Goal: Transaction & Acquisition: Purchase product/service

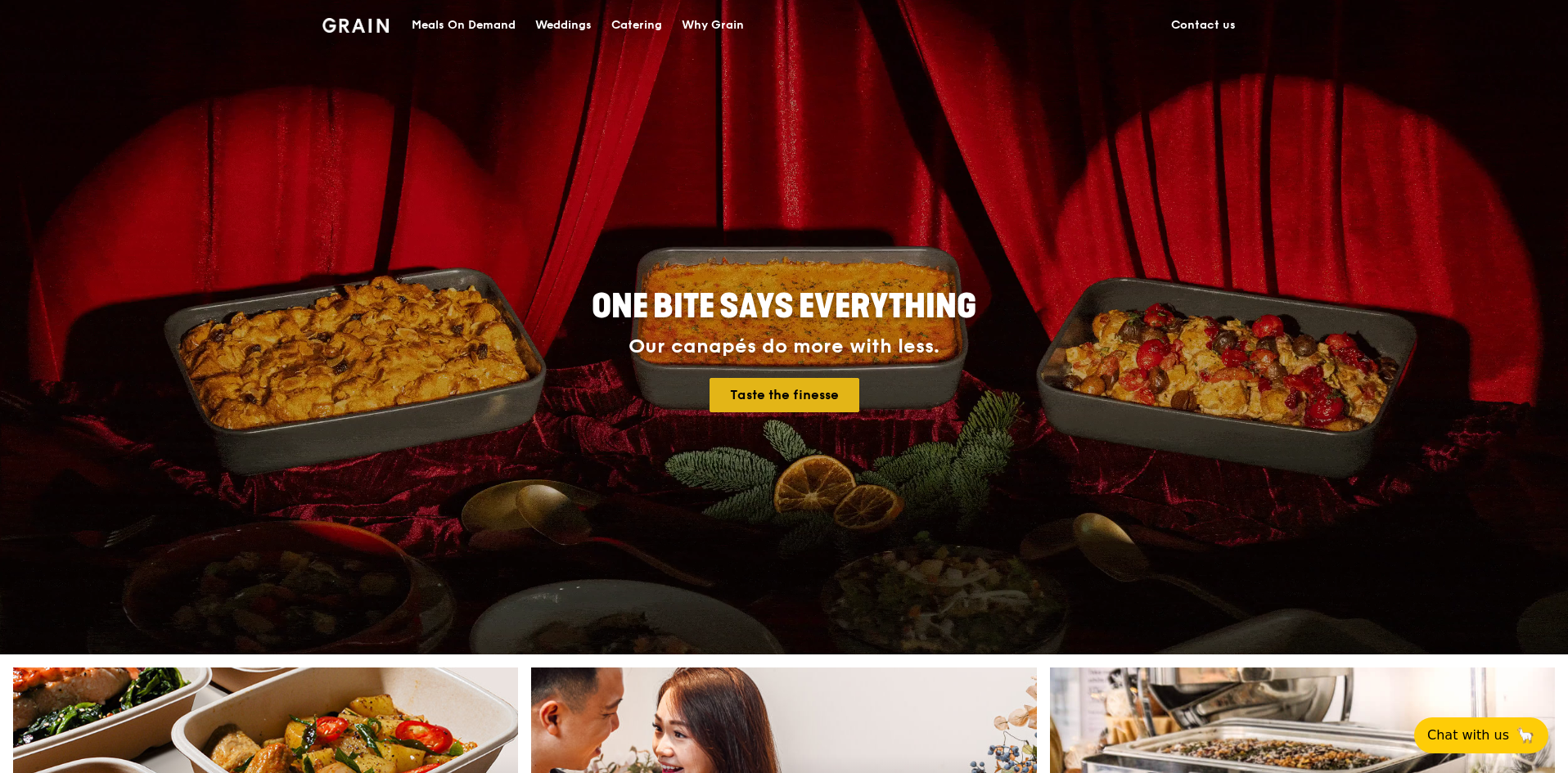
click at [809, 396] on link "Taste the finesse" at bounding box center [784, 395] width 150 height 34
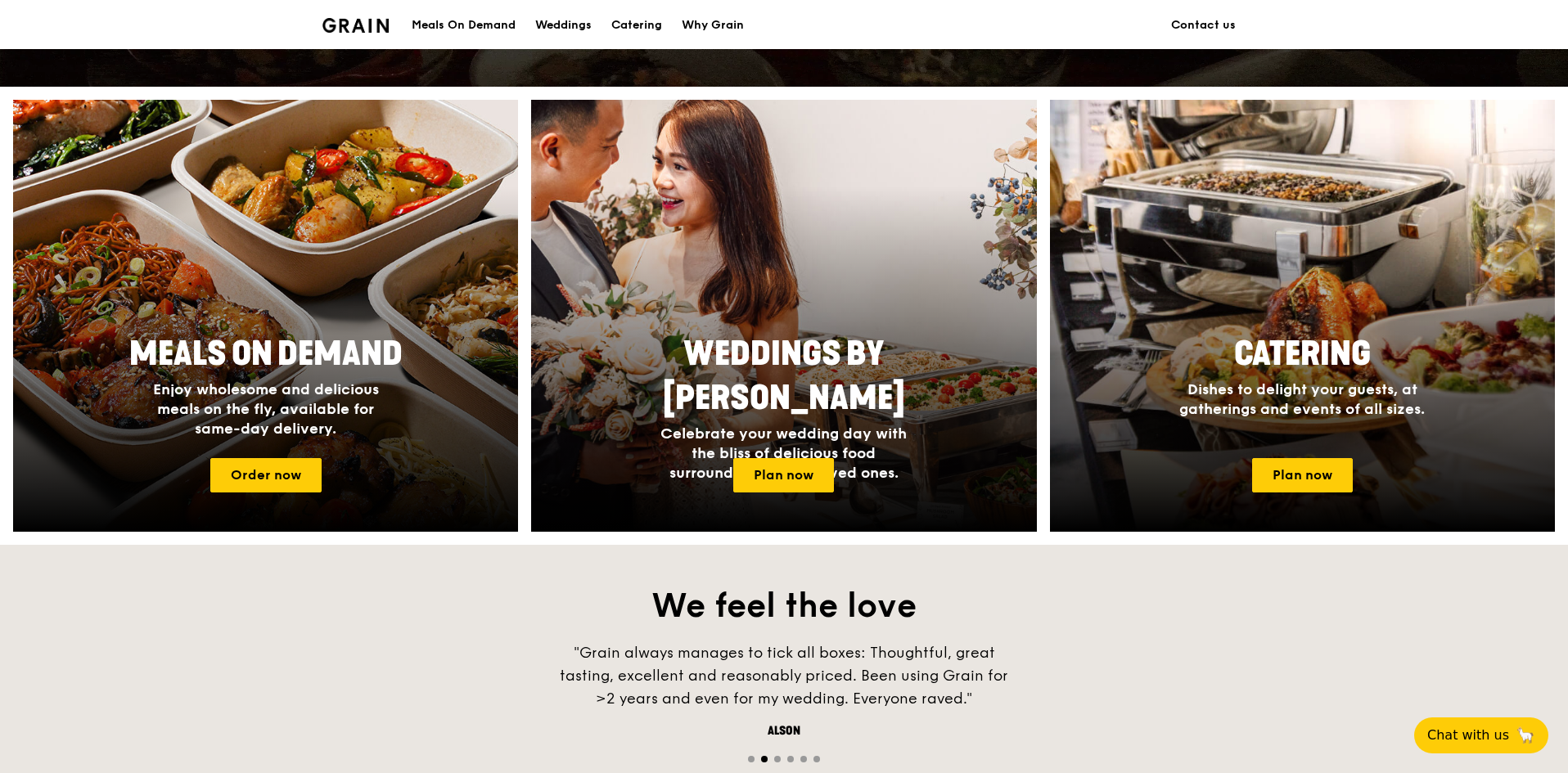
scroll to position [573, 0]
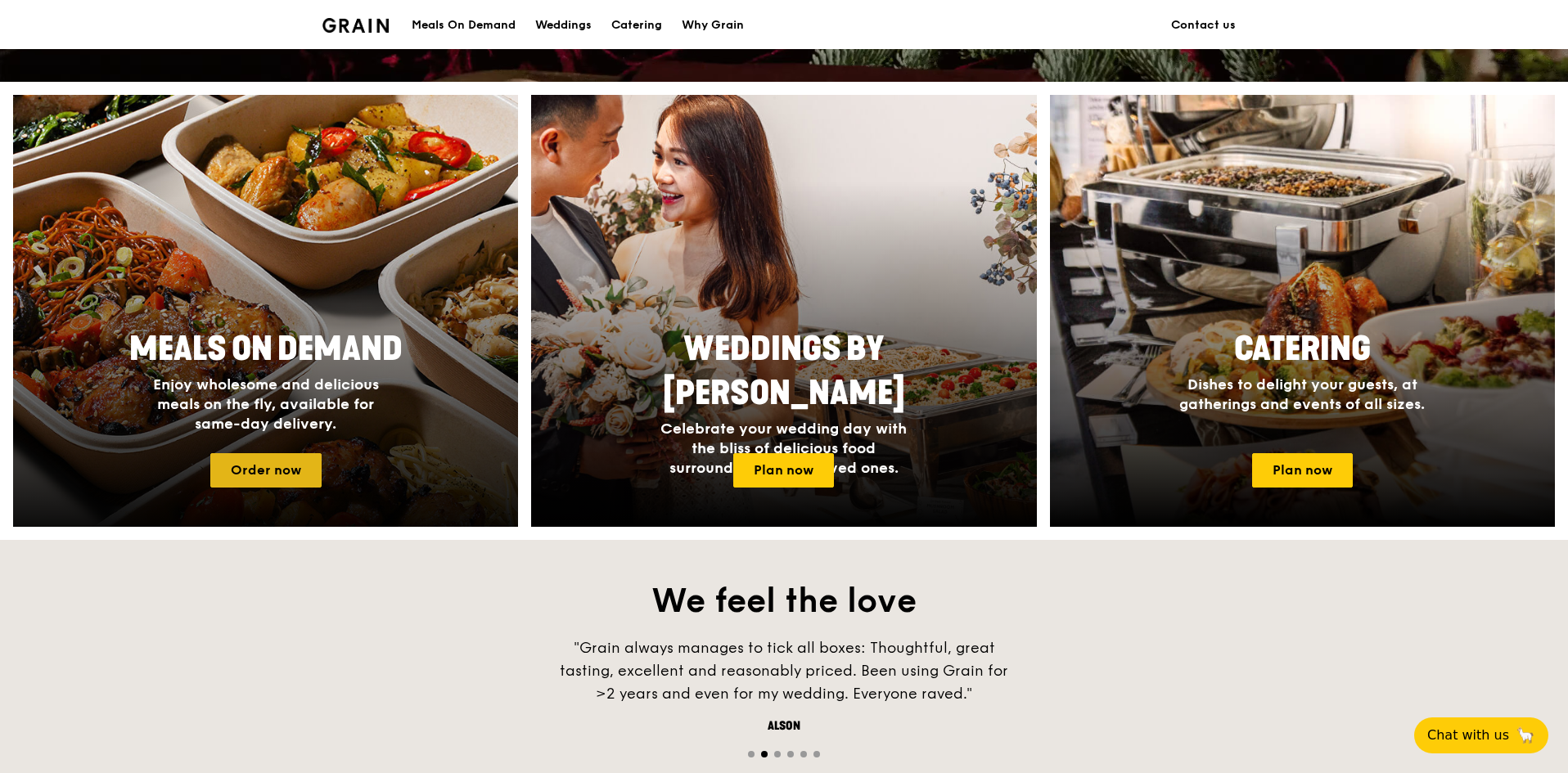
click at [280, 470] on link "Order now" at bounding box center [266, 471] width 111 height 34
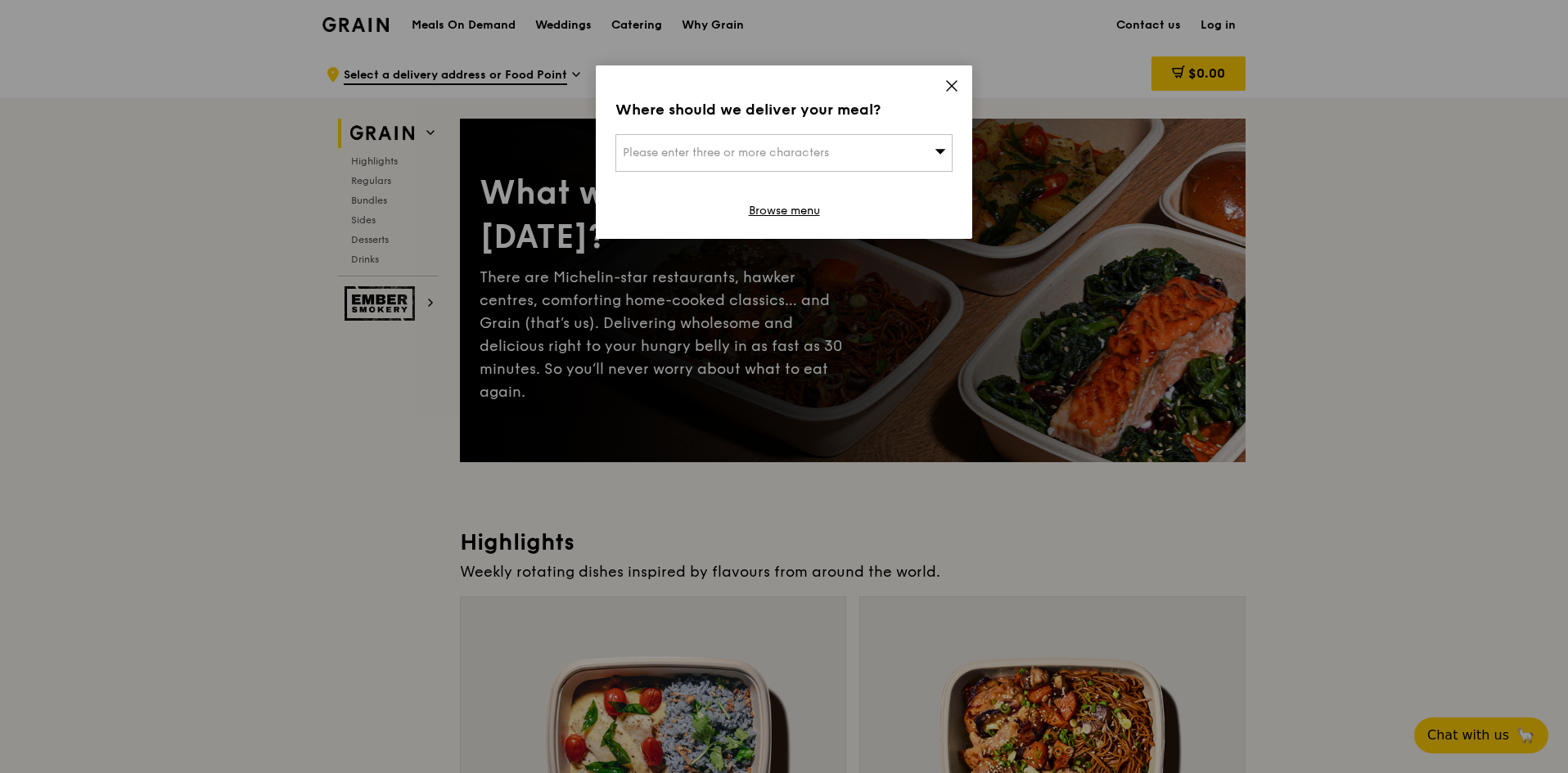
click at [952, 87] on icon at bounding box center [951, 86] width 10 height 10
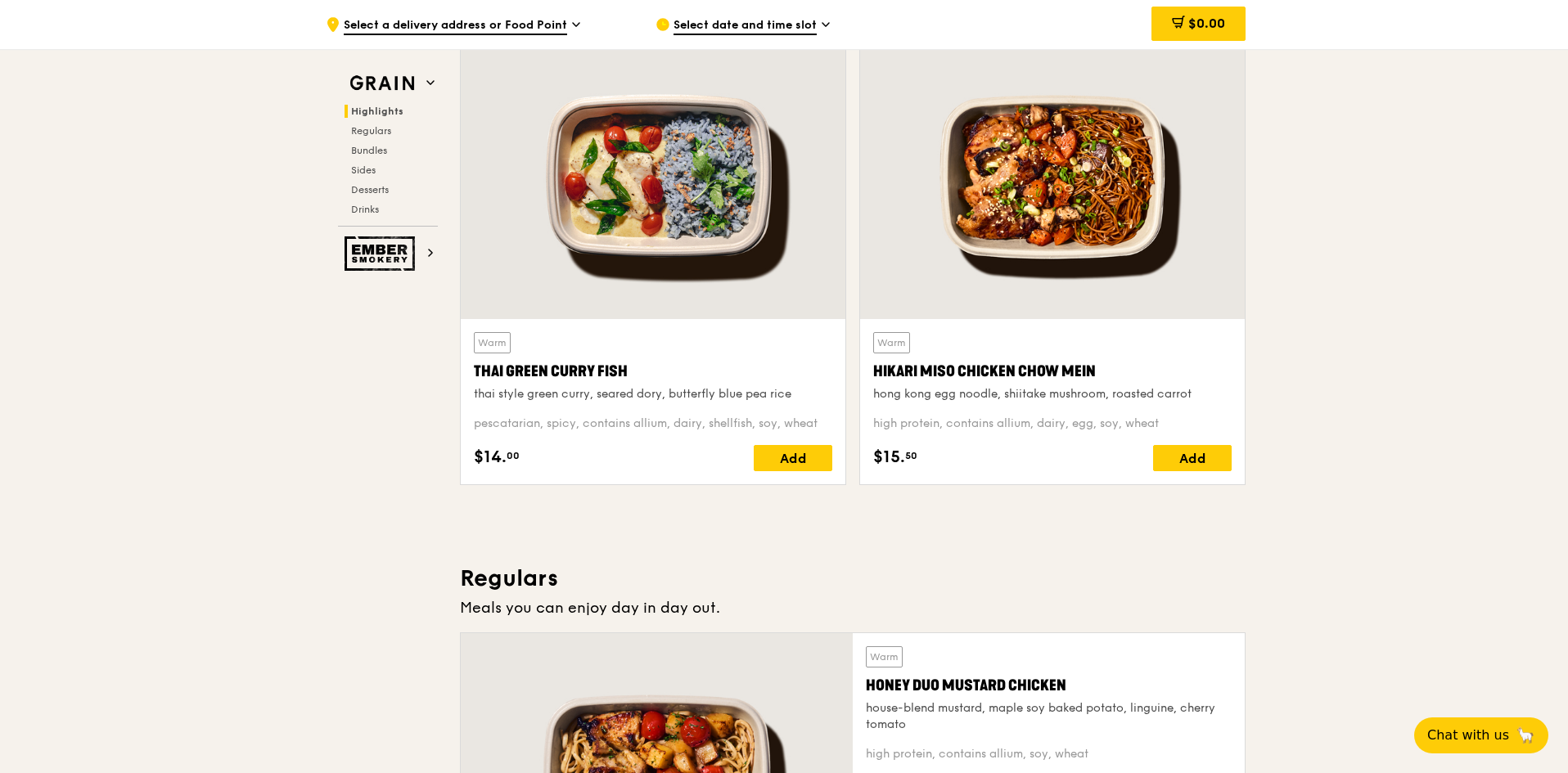
scroll to position [573, 0]
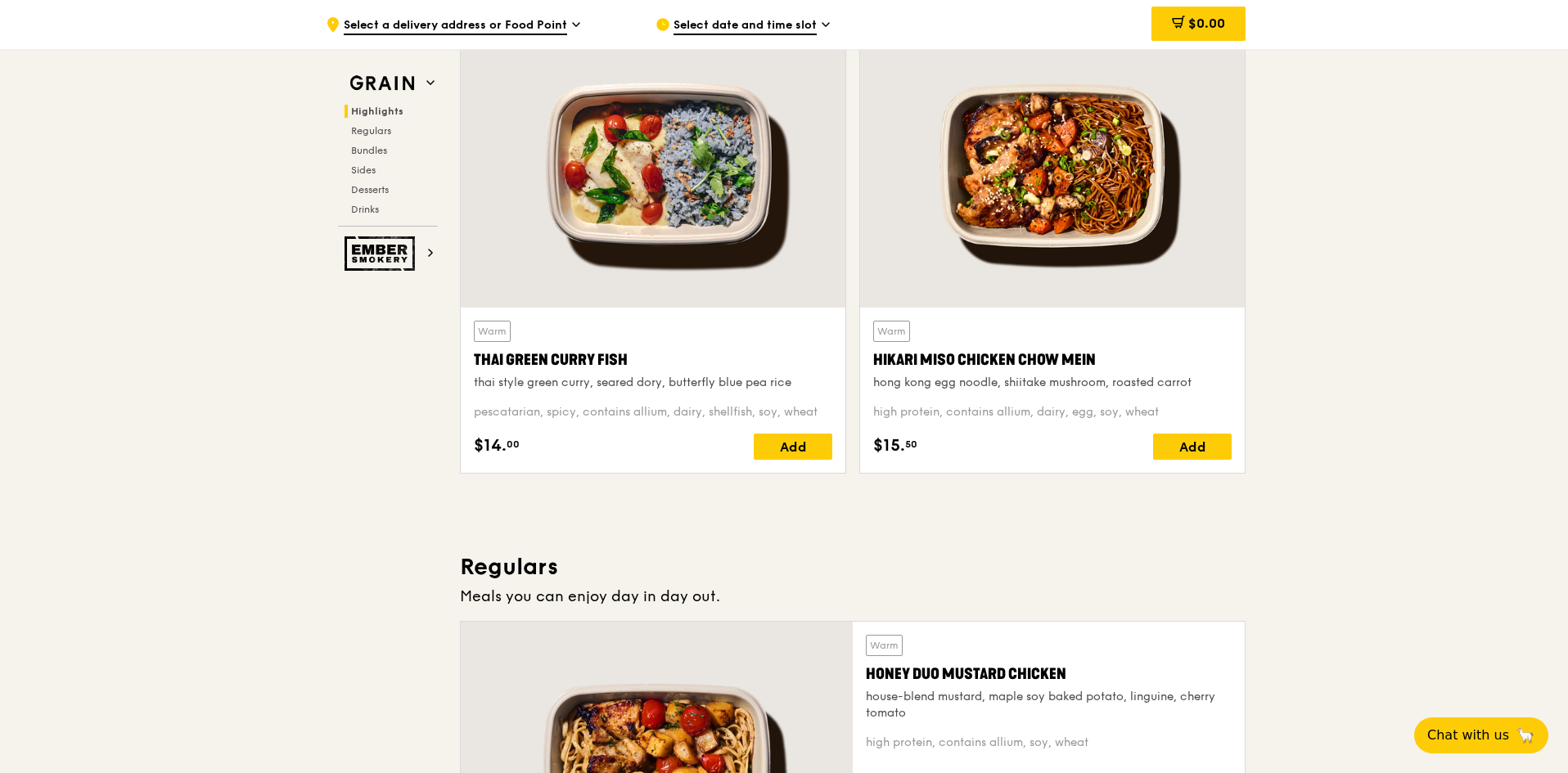
click at [981, 353] on div "Hikari Miso Chicken Chow Mein" at bounding box center [1052, 360] width 359 height 23
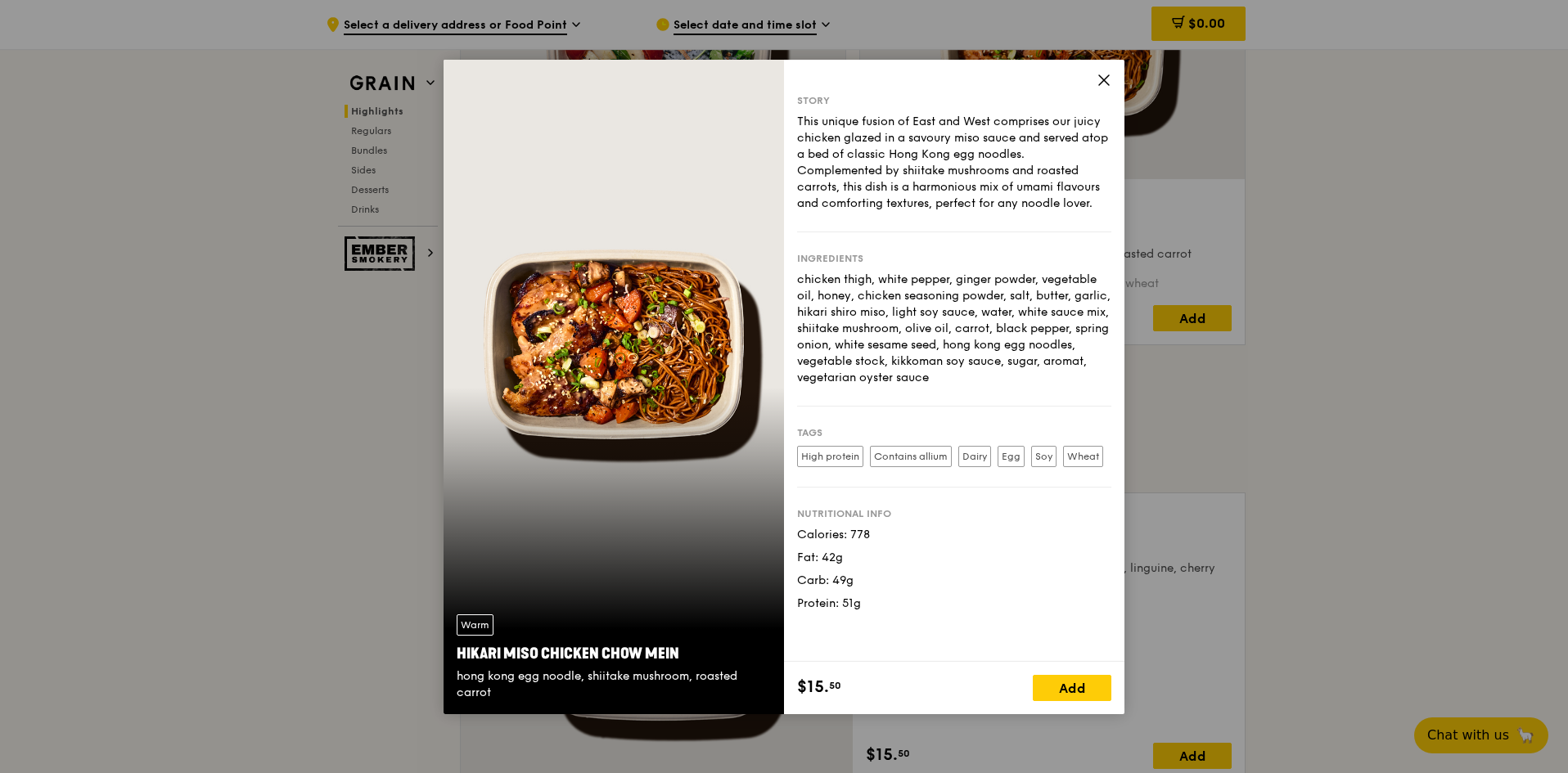
scroll to position [900, 0]
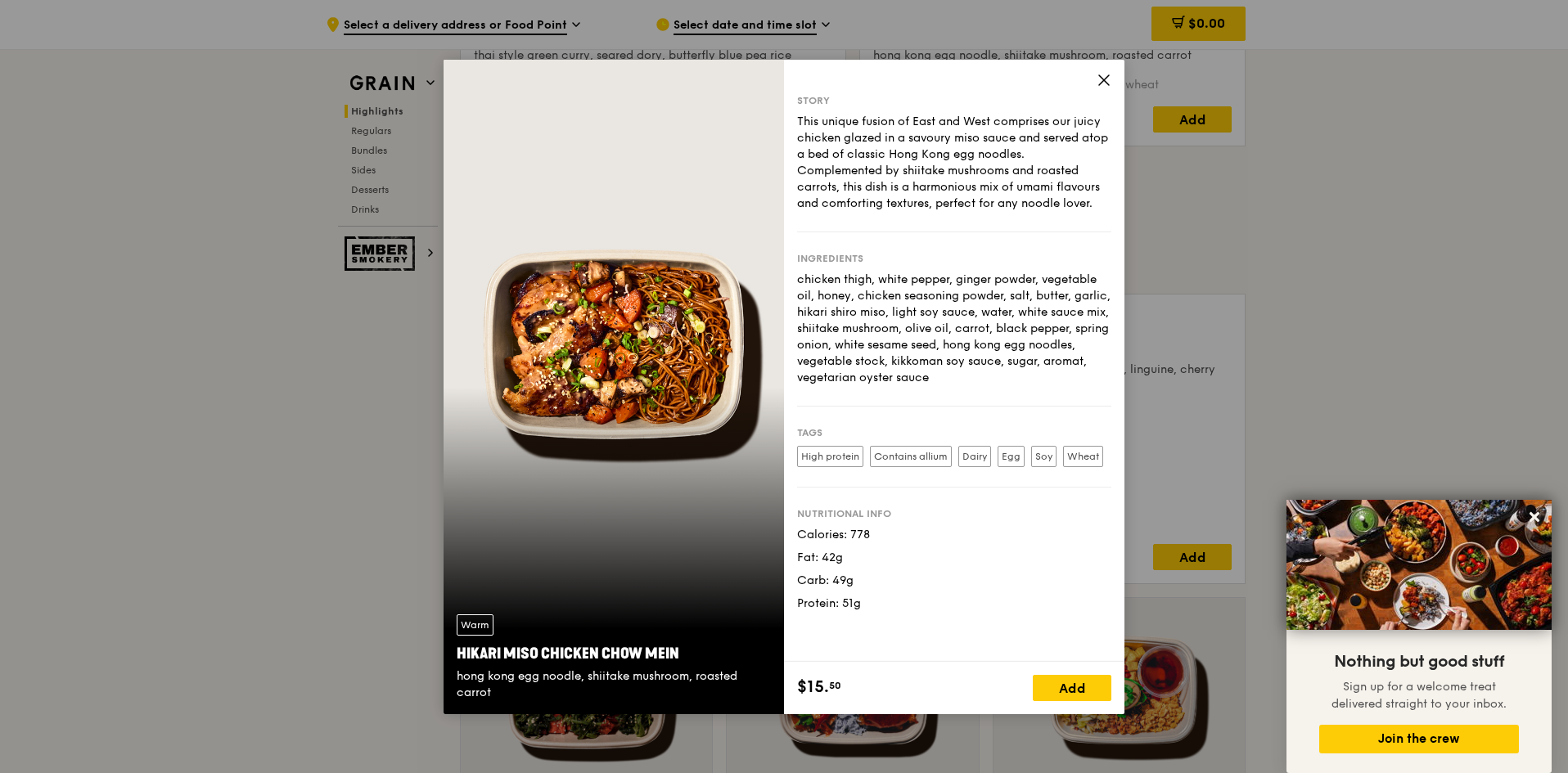
click at [1095, 83] on div "Story This unique fusion of East and West comprises our juicy chicken glazed in…" at bounding box center [954, 360] width 341 height 602
click at [1101, 88] on span at bounding box center [1103, 82] width 14 height 18
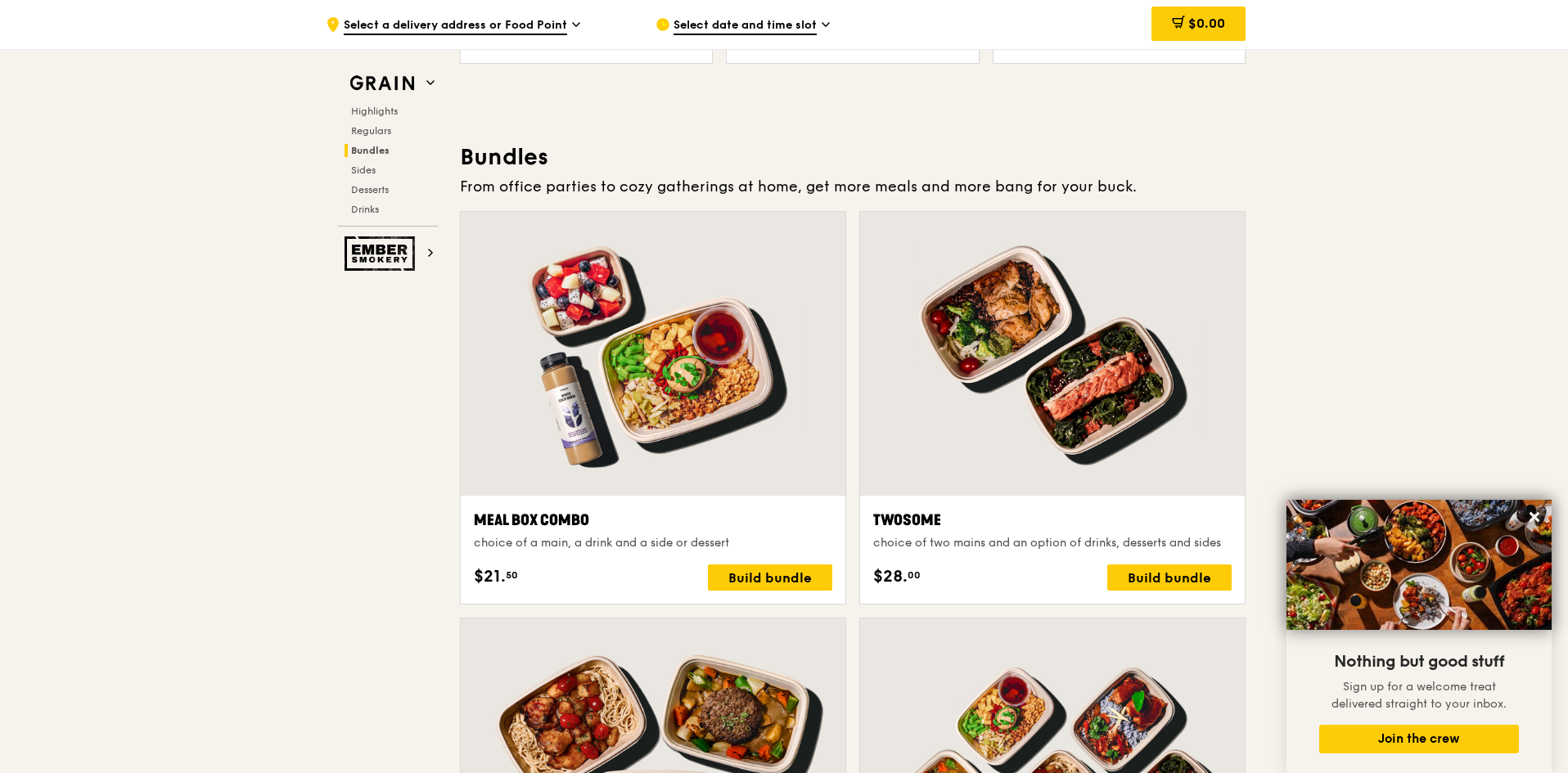
scroll to position [2618, 0]
